Goal: Navigation & Orientation: Find specific page/section

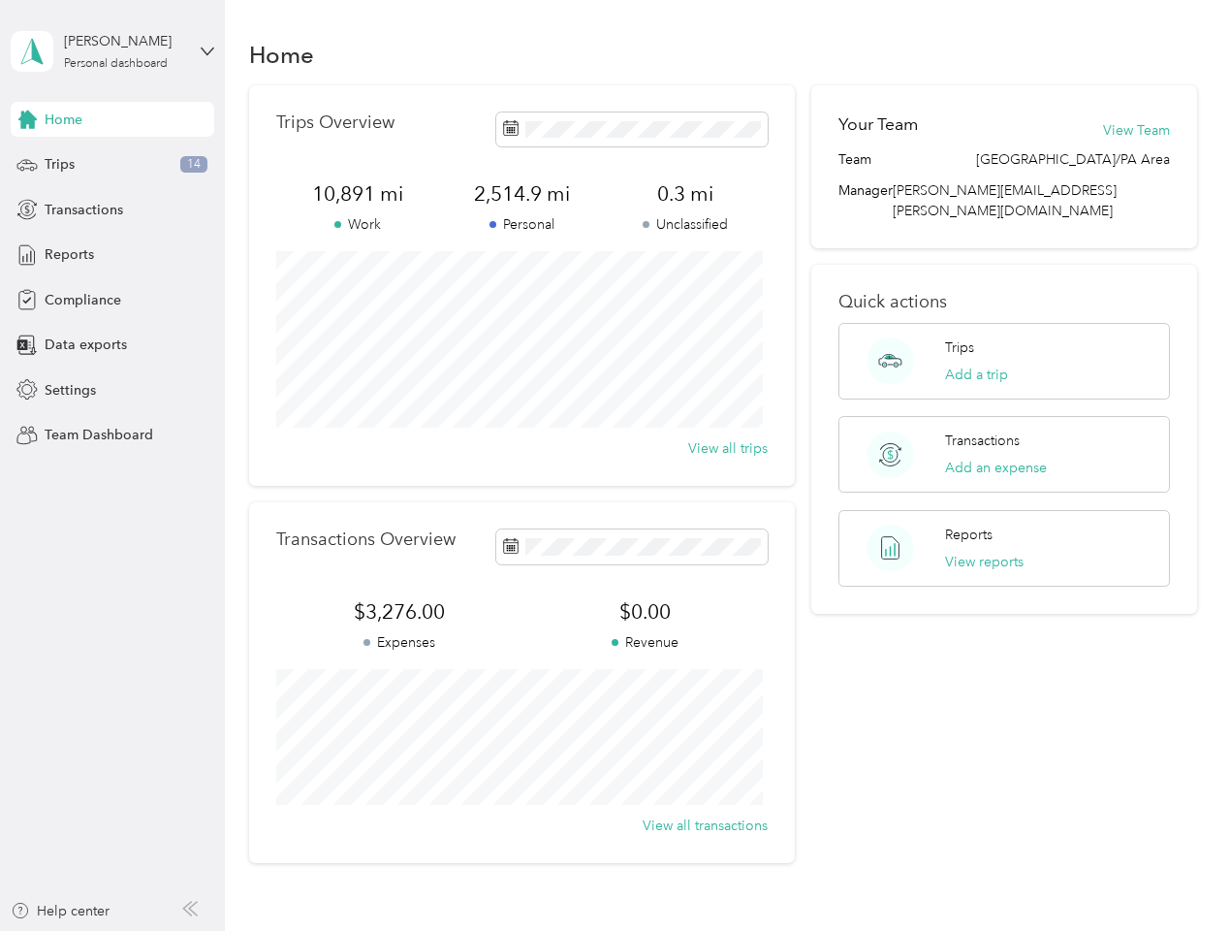
click at [615, 465] on div "Trips Overview 10,891 mi Work 2,514.9 mi Personal 0.3 mi Unclassified View all …" at bounding box center [522, 285] width 546 height 400
click at [112, 51] on div "[PERSON_NAME]" at bounding box center [124, 41] width 121 height 20
click at [112, 119] on div "You’re signed in as [PERSON_NAME][EMAIL_ADDRESS][PERSON_NAME][DOMAIN_NAME] Team…" at bounding box center [324, 170] width 627 height 198
click at [27, 119] on div "You’re signed in as [PERSON_NAME][EMAIL_ADDRESS][PERSON_NAME][DOMAIN_NAME] Team…" at bounding box center [324, 170] width 627 height 198
click at [112, 165] on div "Trips 14" at bounding box center [113, 164] width 204 height 35
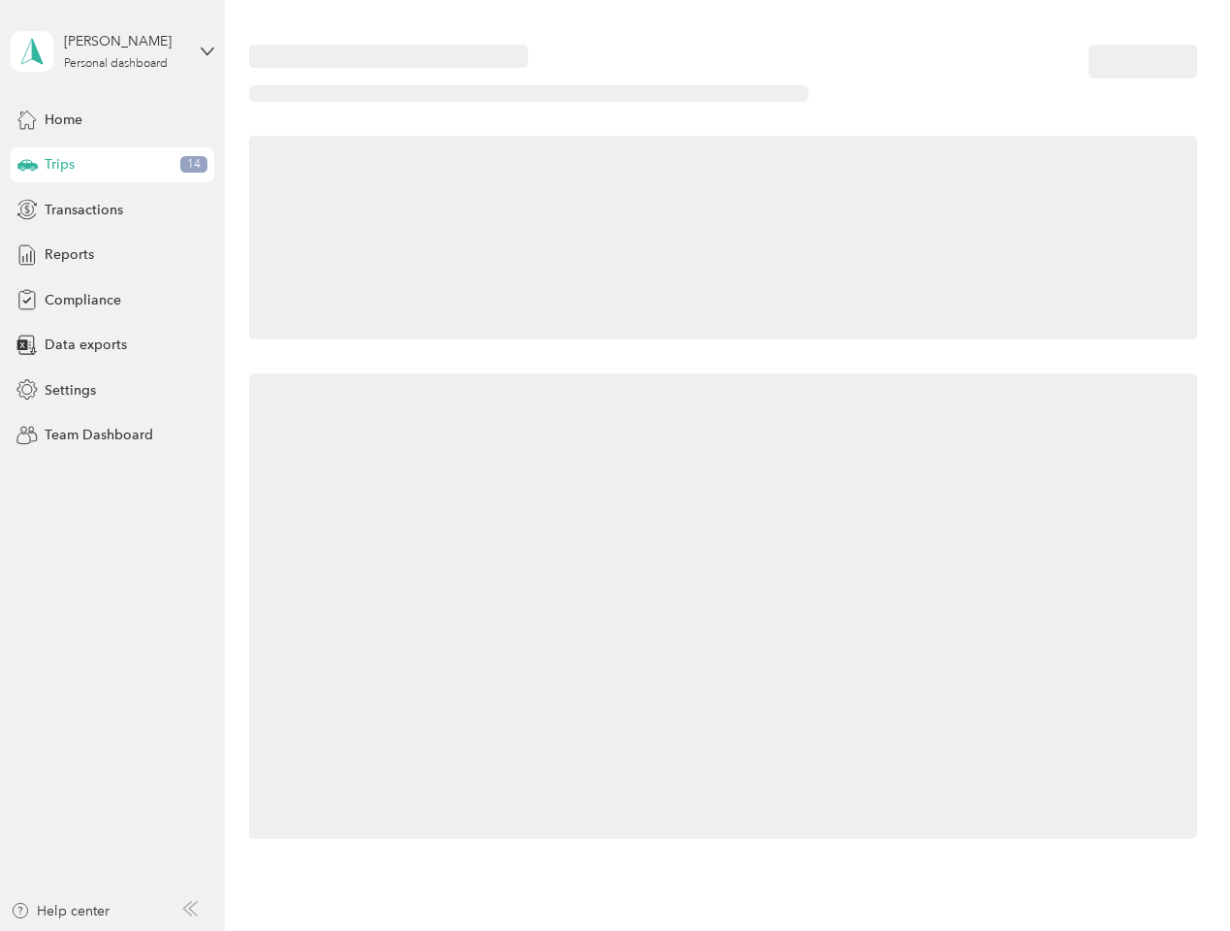
click at [27, 165] on icon at bounding box center [27, 164] width 20 height 10
click at [112, 209] on span "Transactions" at bounding box center [84, 210] width 79 height 20
click at [27, 209] on icon at bounding box center [26, 209] width 21 height 21
click at [112, 255] on div "Reports" at bounding box center [113, 255] width 204 height 35
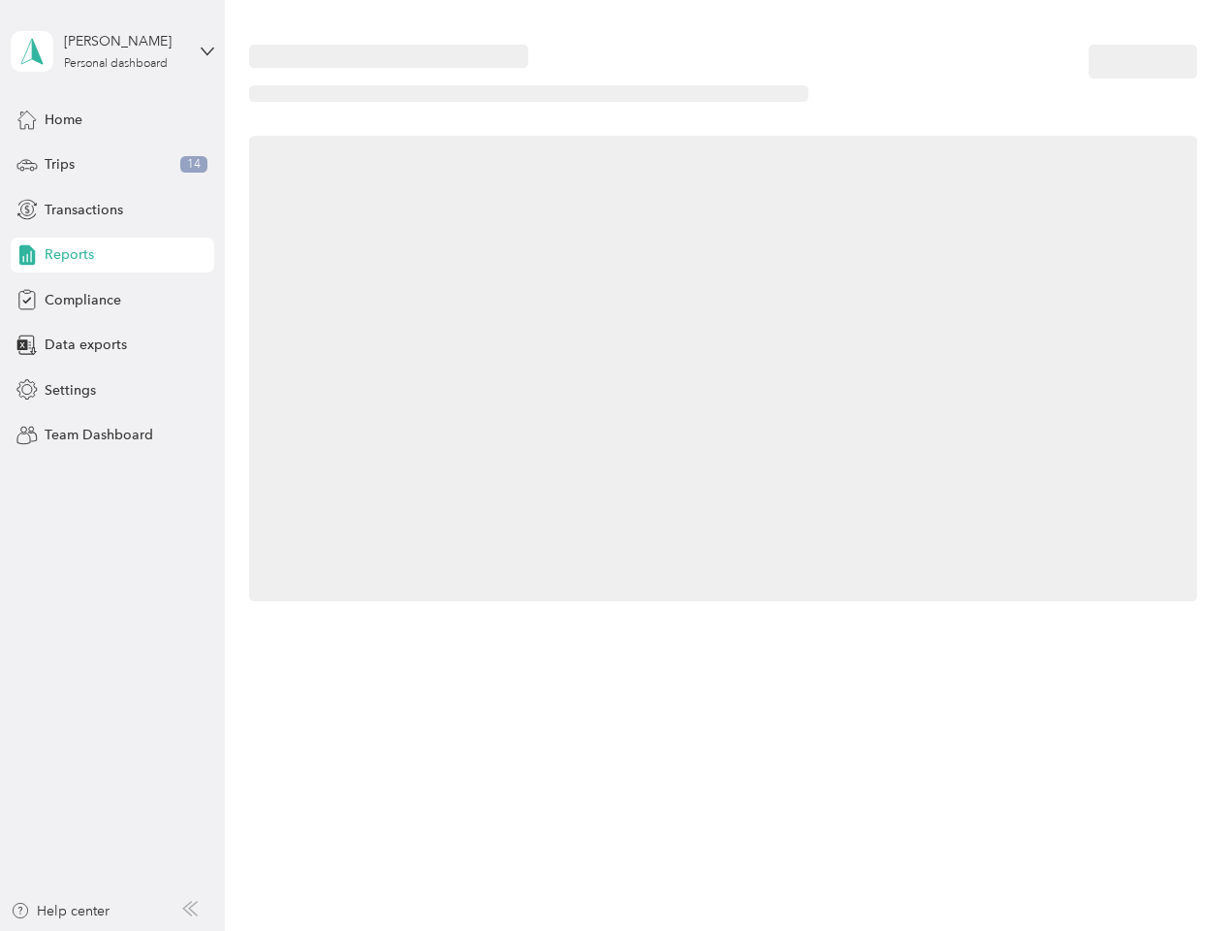
click at [27, 255] on icon at bounding box center [26, 254] width 21 height 21
